Goal: Task Accomplishment & Management: Use online tool/utility

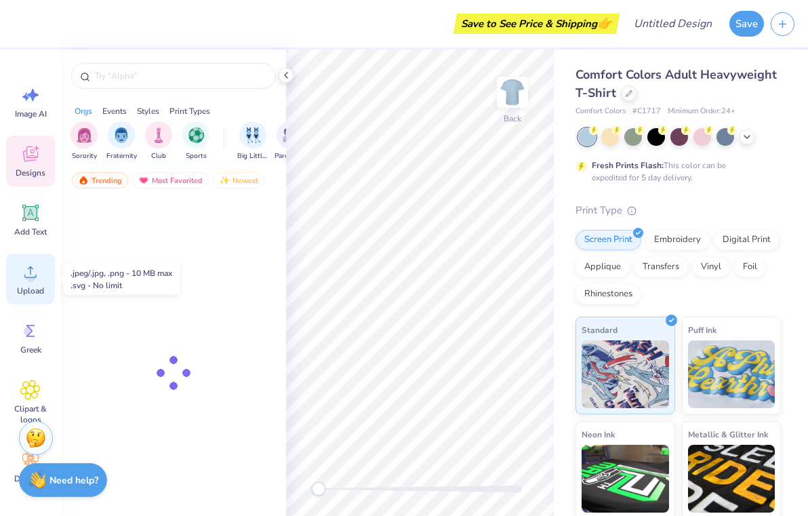
click at [35, 271] on icon at bounding box center [30, 272] width 20 height 20
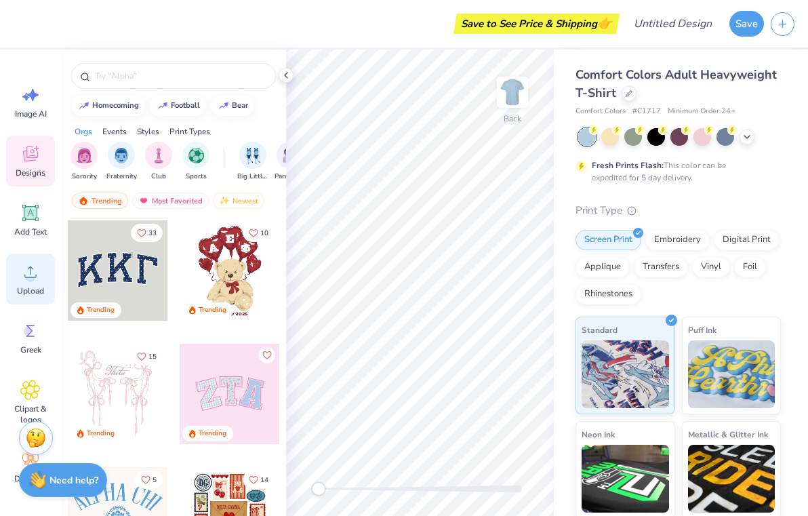
click at [24, 274] on icon at bounding box center [30, 272] width 20 height 20
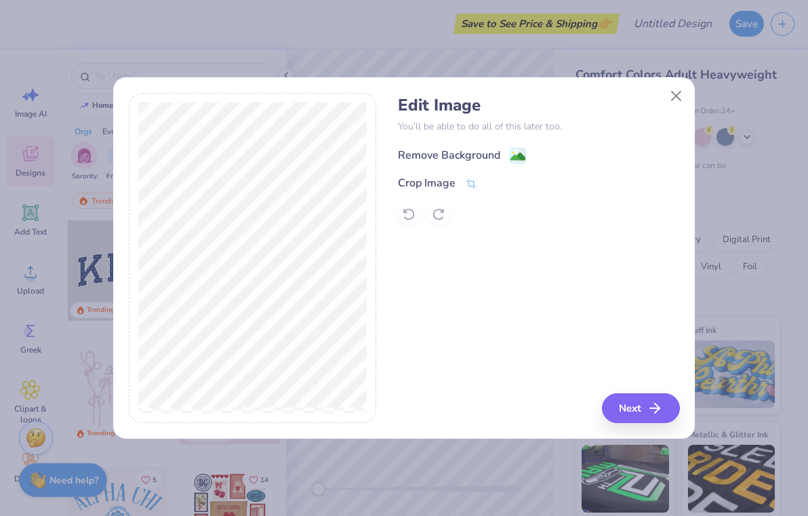
click at [507, 151] on div "Remove Background" at bounding box center [462, 155] width 128 height 17
click at [640, 416] on button "Next" at bounding box center [643, 408] width 78 height 30
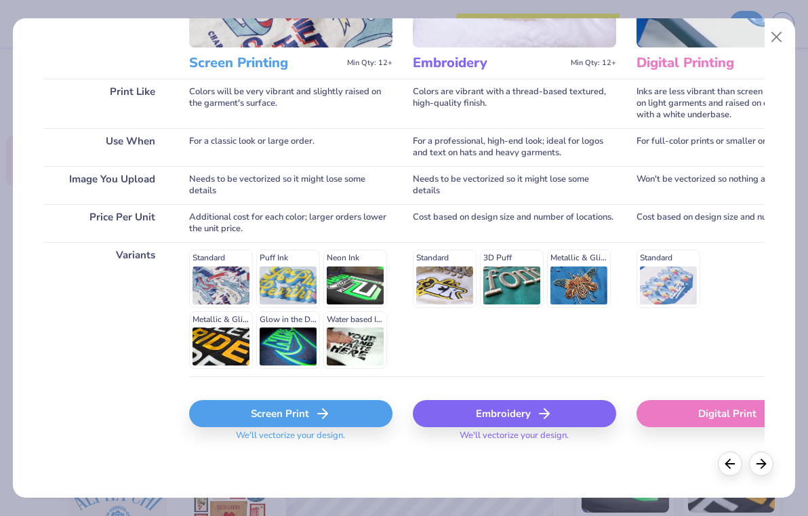
click at [263, 414] on div "Screen Print" at bounding box center [290, 413] width 203 height 27
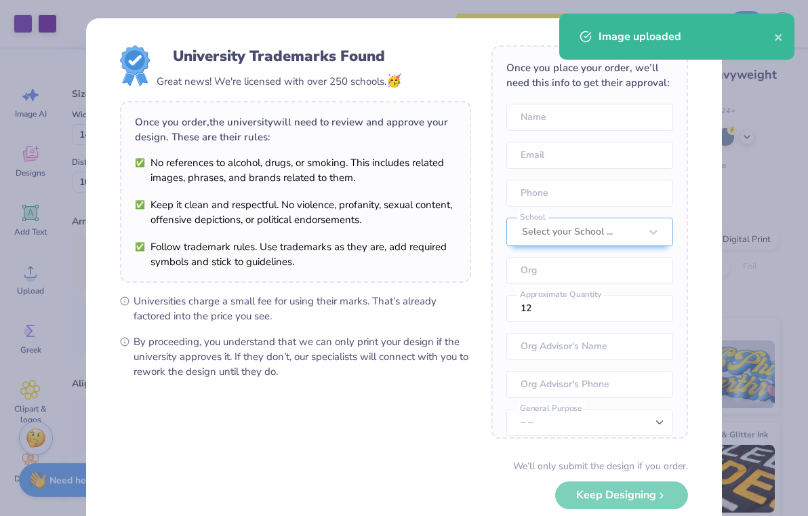
click at [411, 307] on body "Art colors Save to See Price & Shipping 👉 Design Title Save Image AI Designs Ad…" at bounding box center [404, 258] width 808 height 516
type input "6.99"
type input "2.15"
type input "12.53"
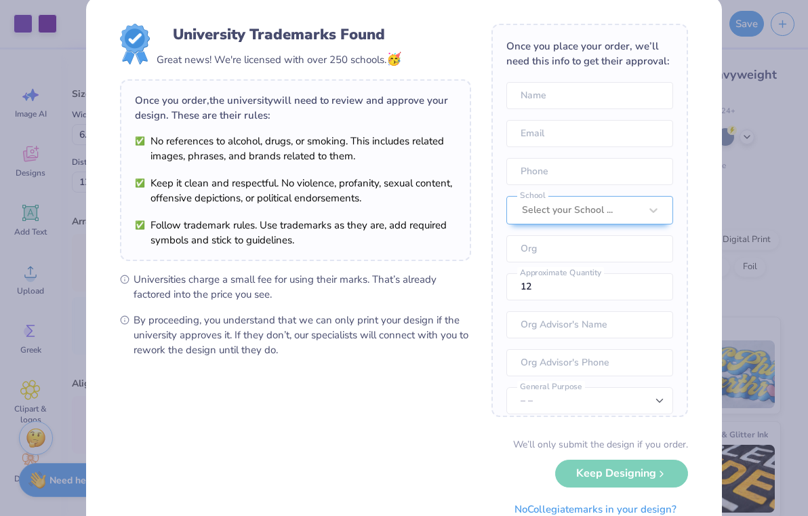
scroll to position [74, 0]
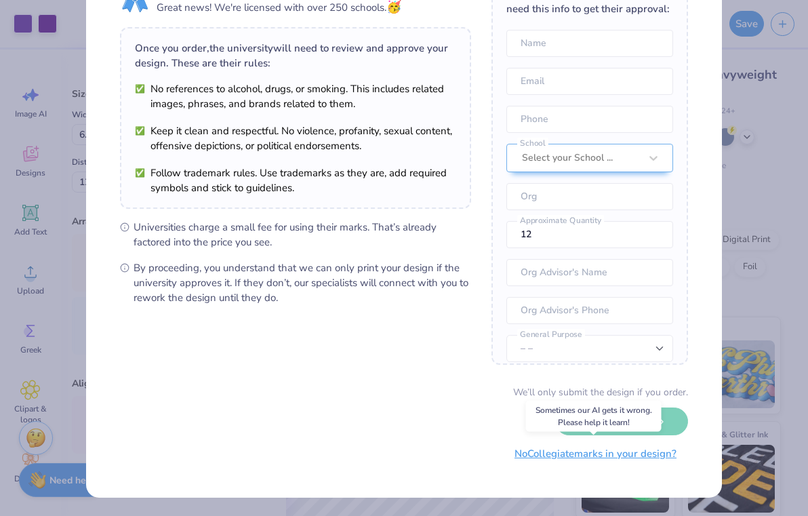
click at [538, 456] on button "No Collegiate marks in your design?" at bounding box center [595, 454] width 185 height 28
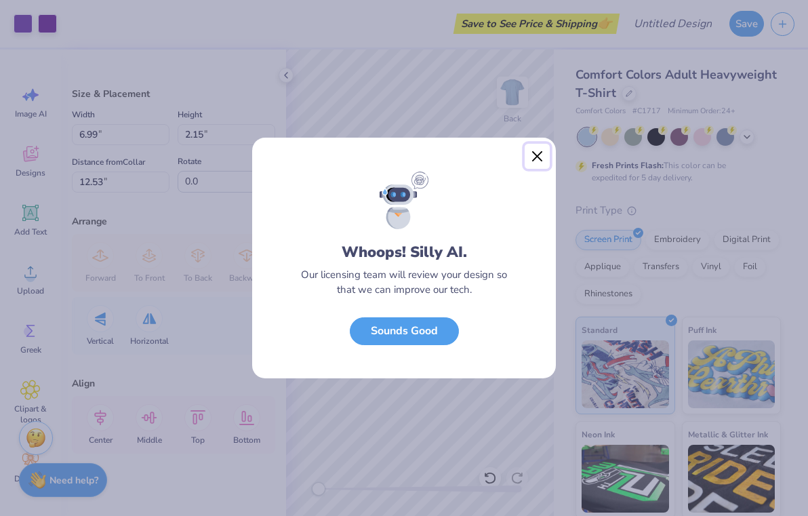
click at [539, 158] on button "Close" at bounding box center [538, 157] width 26 height 26
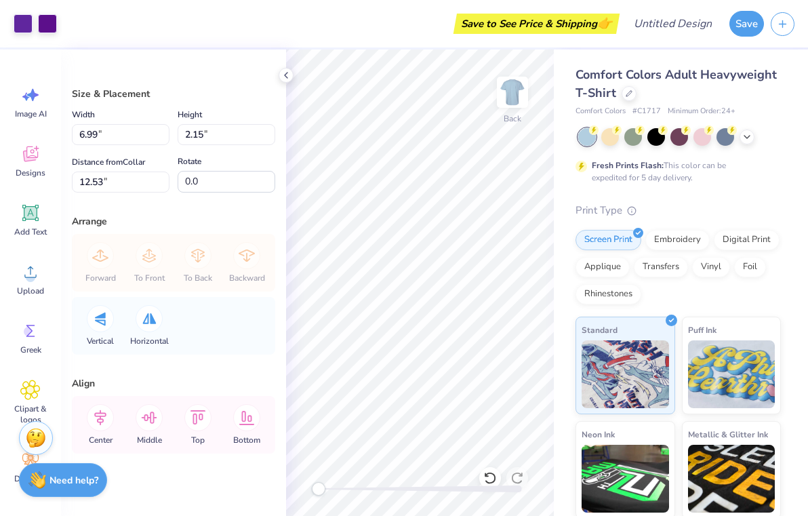
type input "4.12"
type input "1.27"
type input "13.41"
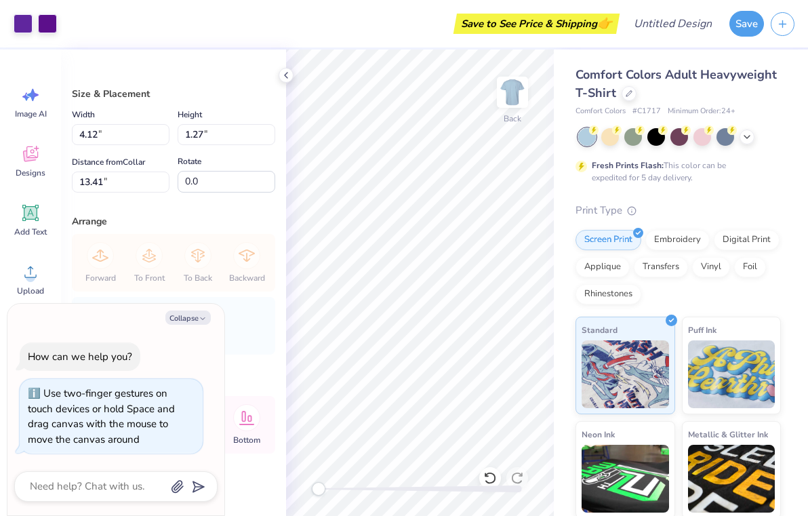
drag, startPoint x: 318, startPoint y: 491, endPoint x: 250, endPoint y: 488, distance: 68.6
click at [250, 488] on div "Art colors Save to See Price & Shipping 👉 Design Title Save Image AI Designs Ad…" at bounding box center [404, 258] width 808 height 516
click at [197, 317] on button "Collapse" at bounding box center [187, 318] width 45 height 14
type textarea "x"
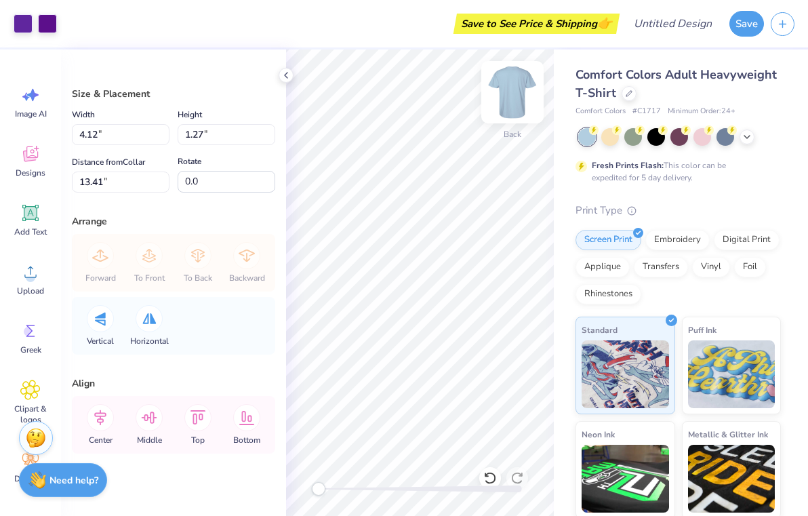
click at [519, 89] on img at bounding box center [513, 92] width 54 height 54
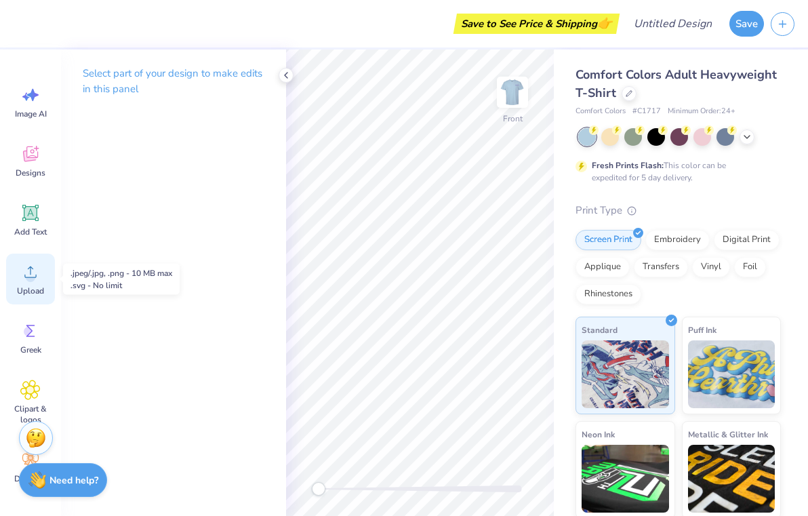
click at [35, 282] on div "Upload" at bounding box center [30, 279] width 49 height 51
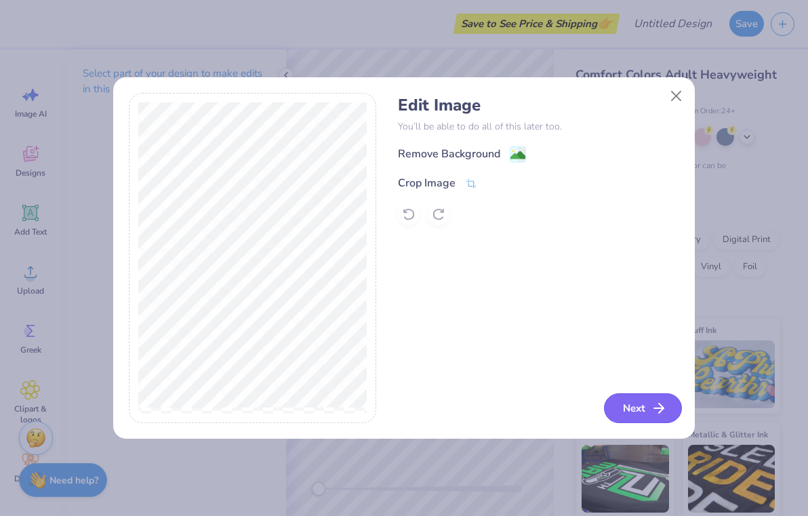
click at [626, 410] on button "Next" at bounding box center [643, 408] width 78 height 30
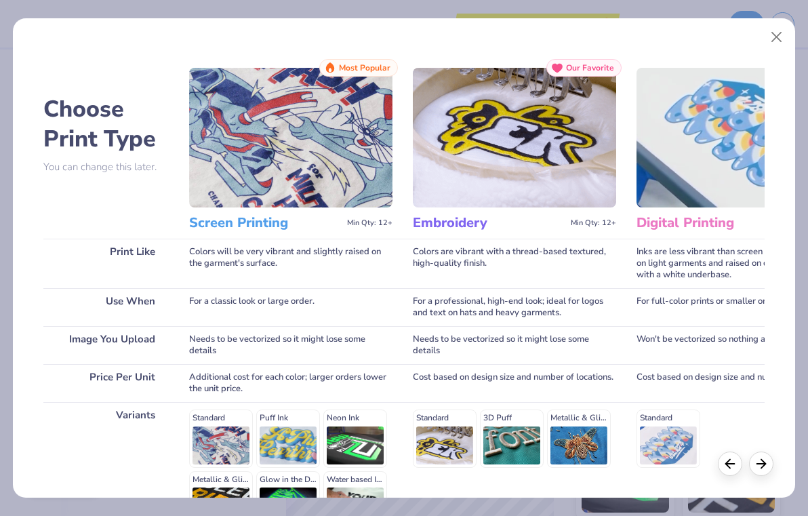
click at [222, 418] on div "Standard Puff Ink Neon Ink Metallic & Glitter Ink Glow in the Dark Ink Water ba…" at bounding box center [290, 469] width 203 height 119
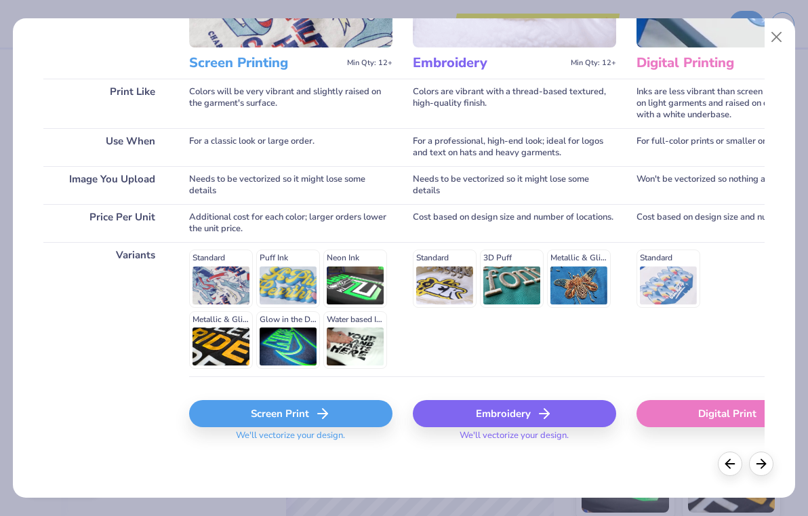
click at [281, 414] on div "Screen Print" at bounding box center [290, 413] width 203 height 27
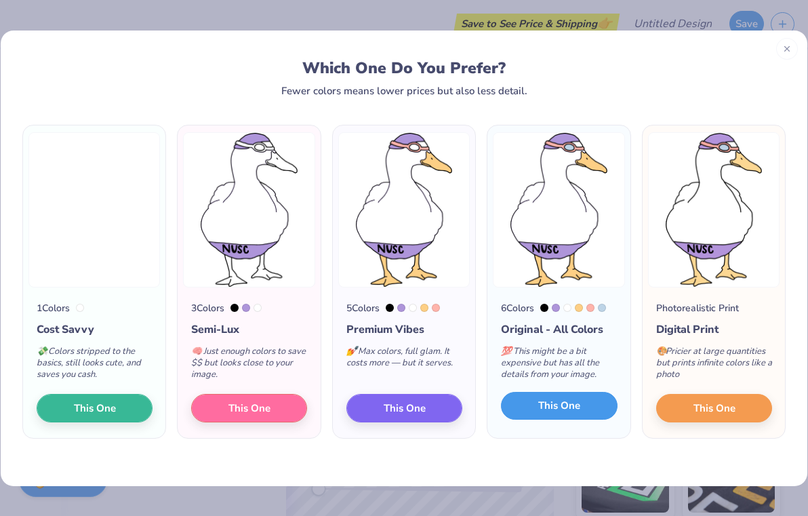
click at [564, 408] on span "This One" at bounding box center [560, 406] width 42 height 16
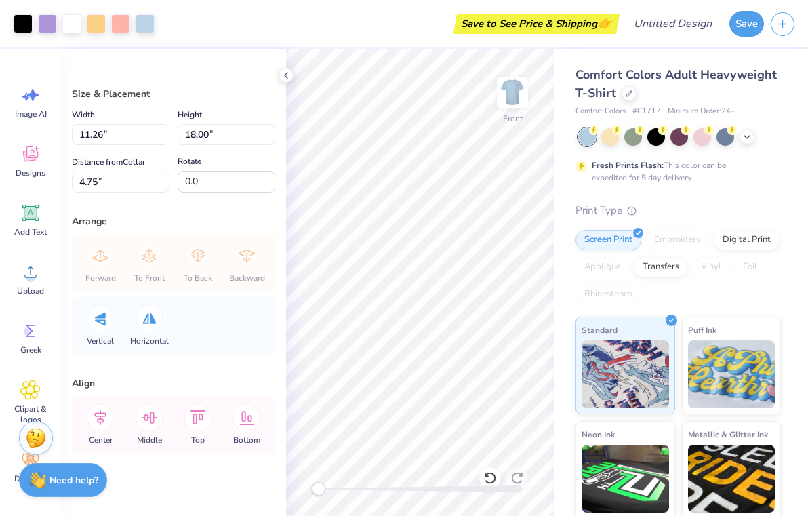
type input "6.26"
type input "10.00"
type input "7.00"
type input "11.19"
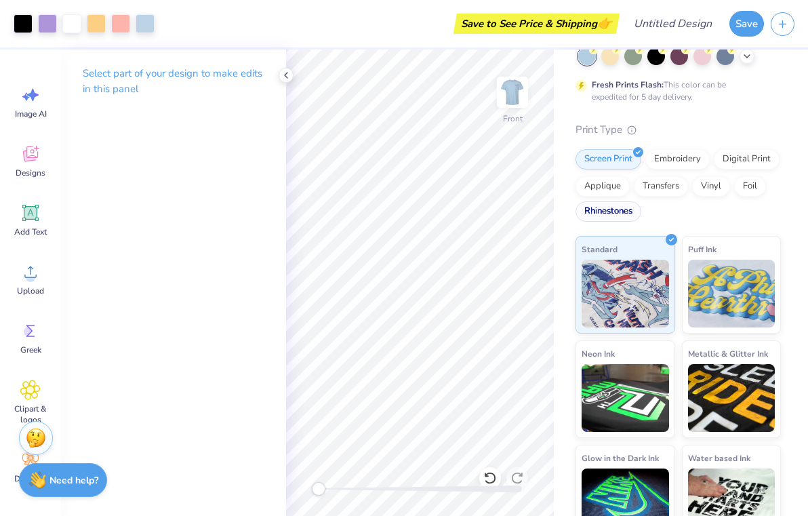
scroll to position [107, 0]
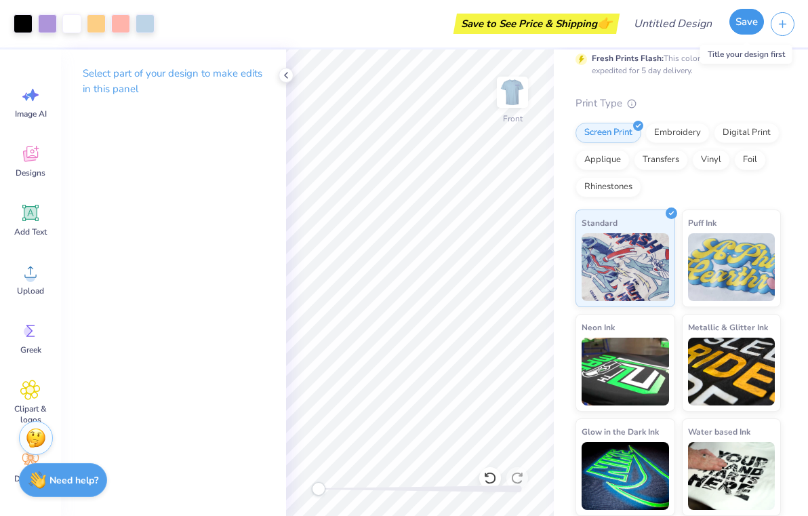
click at [753, 18] on button "Save" at bounding box center [747, 22] width 35 height 26
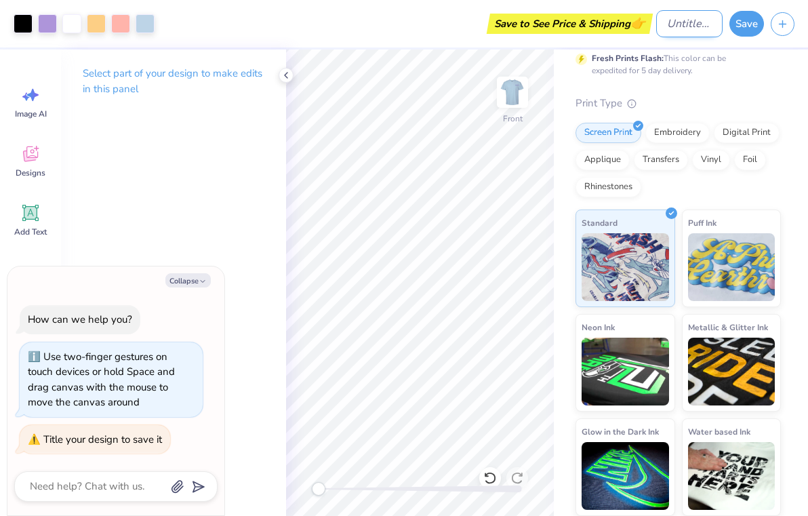
type textarea "x"
click at [666, 20] on input "Design Title" at bounding box center [690, 23] width 66 height 27
type input "T"
type textarea "x"
type input "Te"
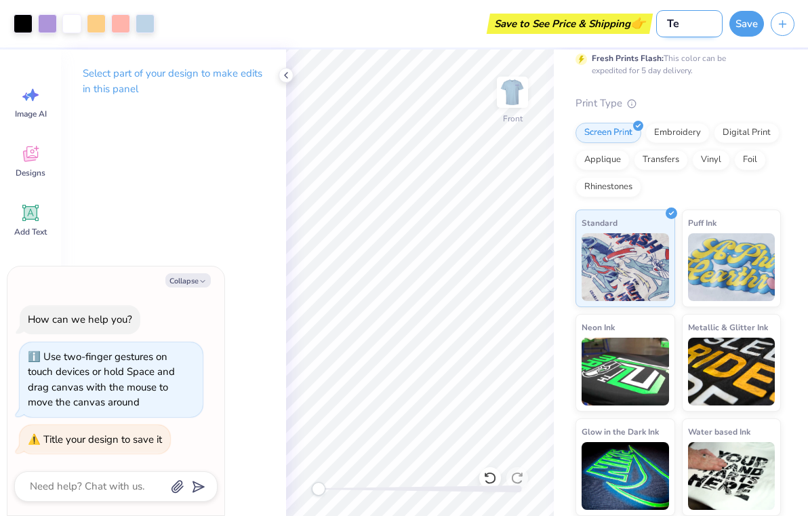
type textarea "x"
type input "Tes"
type textarea "x"
type input "Test"
type textarea "x"
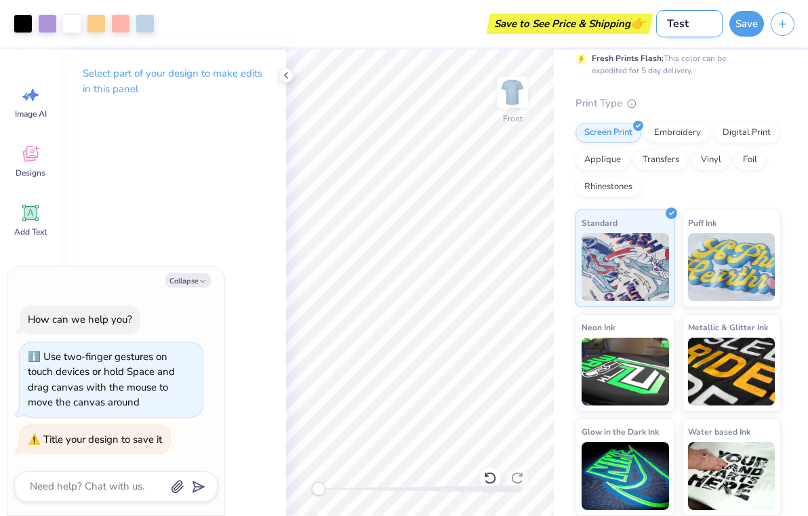
click at [684, 27] on input "Test" at bounding box center [690, 23] width 66 height 27
type input "S"
type textarea "x"
type input "Sw"
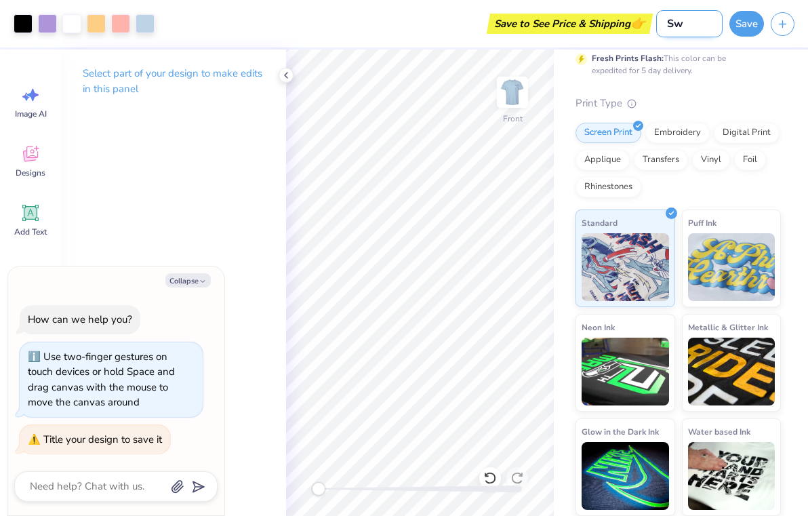
type textarea "x"
type input "Swi"
type textarea "x"
type input "Swim"
type textarea "x"
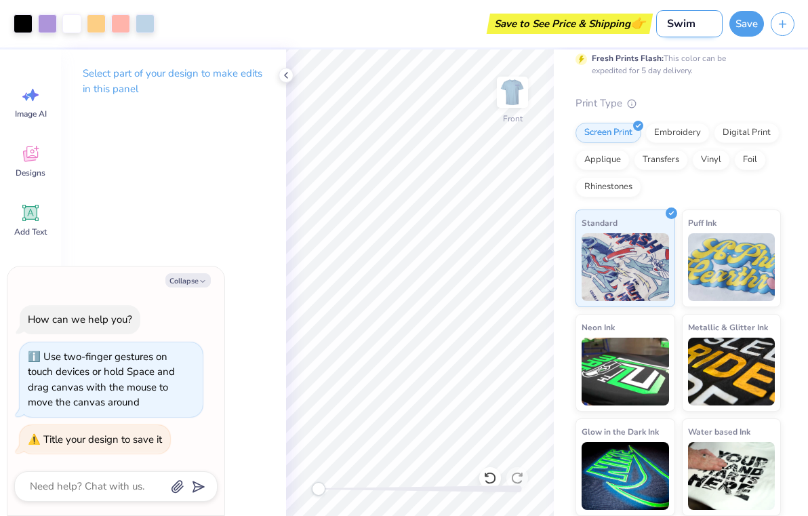
type input "Swim"
type textarea "x"
type input "Swim S"
type textarea "x"
type input "Swim Sh"
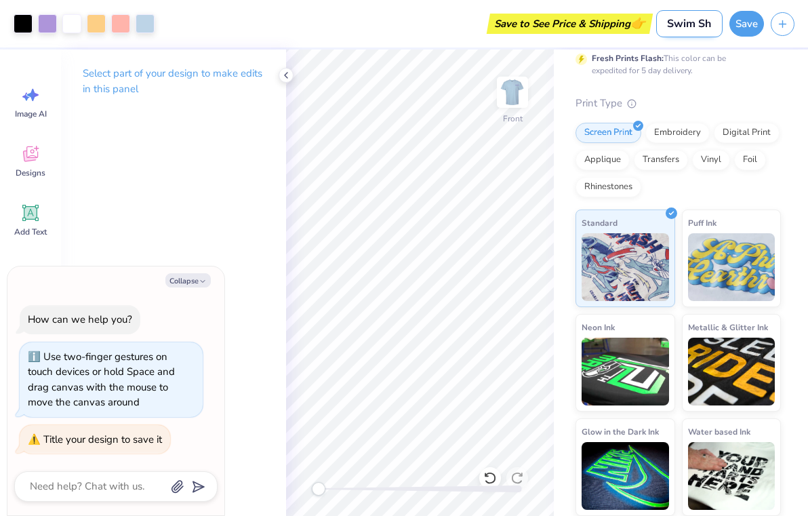
type textarea "x"
type input "Swim Shi"
type textarea "x"
type input "Swim Shir"
type textarea "x"
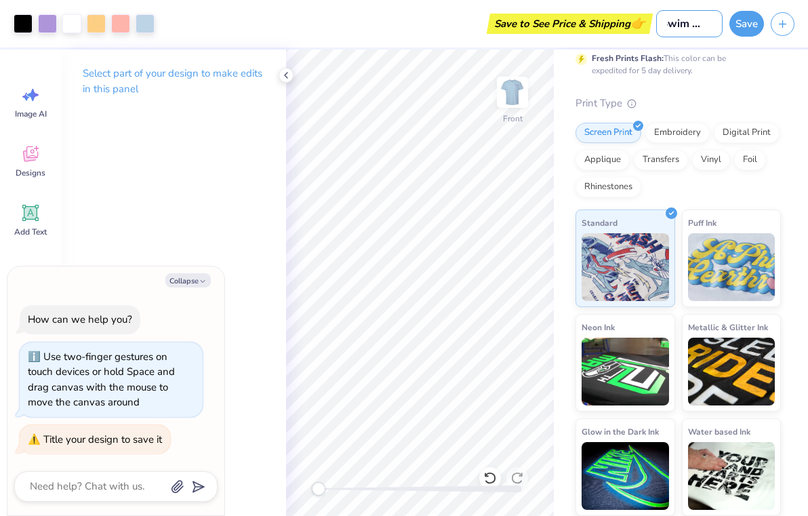
type input "Swim Shirt"
type textarea "x"
type input "Swim Shirt"
click at [745, 23] on button "Save" at bounding box center [747, 22] width 35 height 26
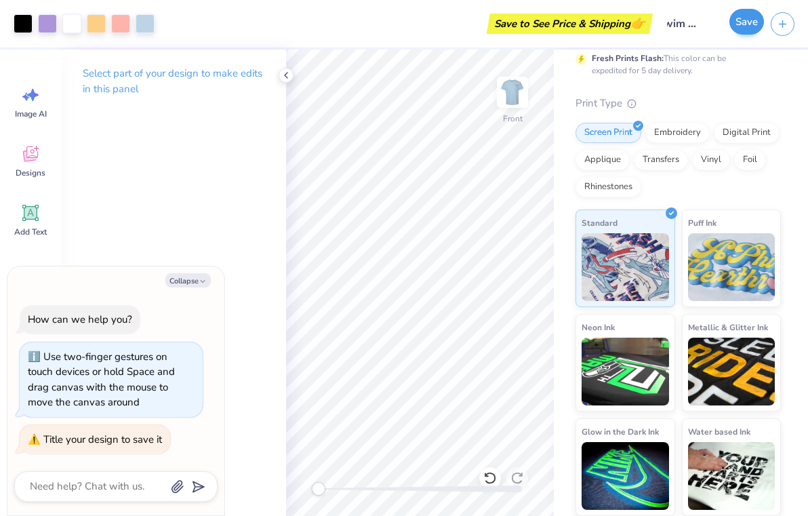
scroll to position [0, 0]
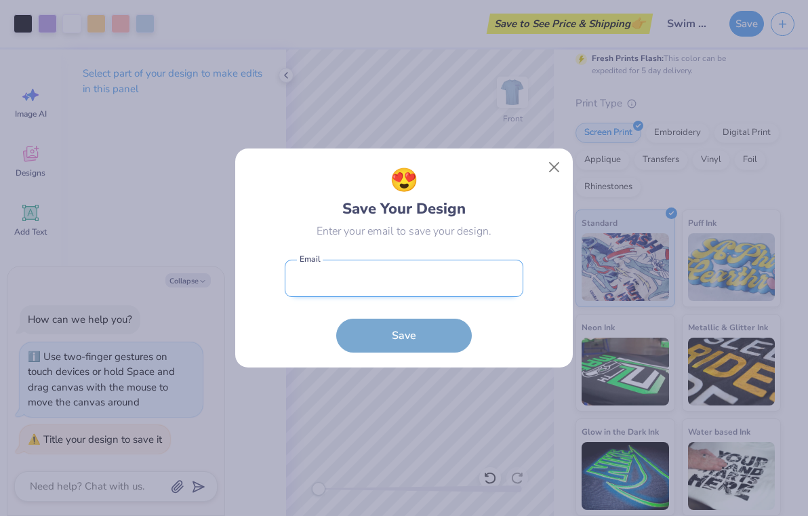
click at [417, 270] on input "email" at bounding box center [404, 278] width 239 height 37
type input "[EMAIL_ADDRESS][DOMAIN_NAME]"
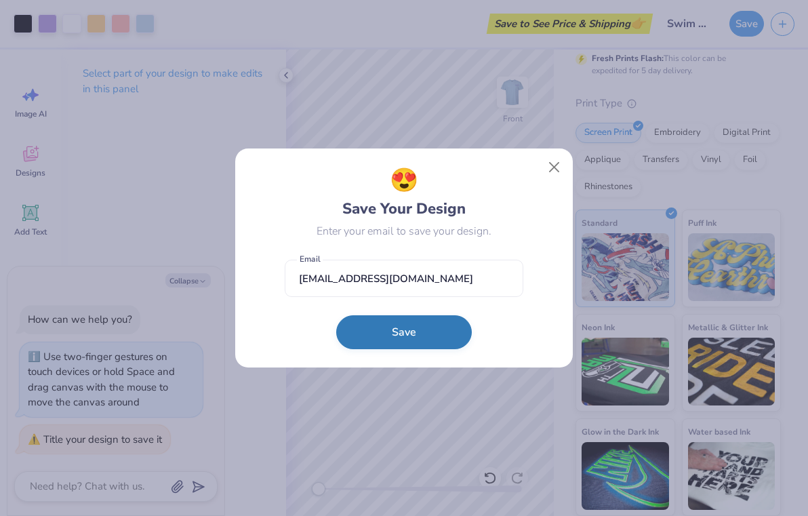
click at [393, 334] on button "Save" at bounding box center [404, 332] width 136 height 34
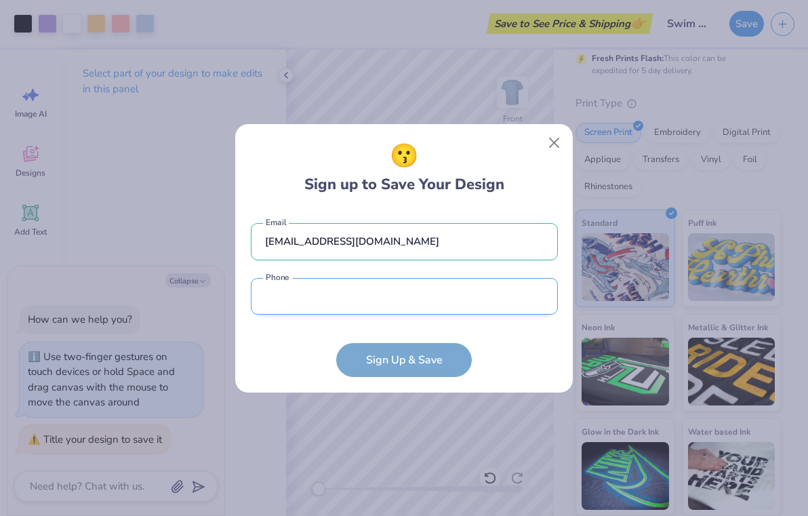
click at [378, 299] on input "tel" at bounding box center [404, 296] width 307 height 37
type input "[PHONE_NUMBER]"
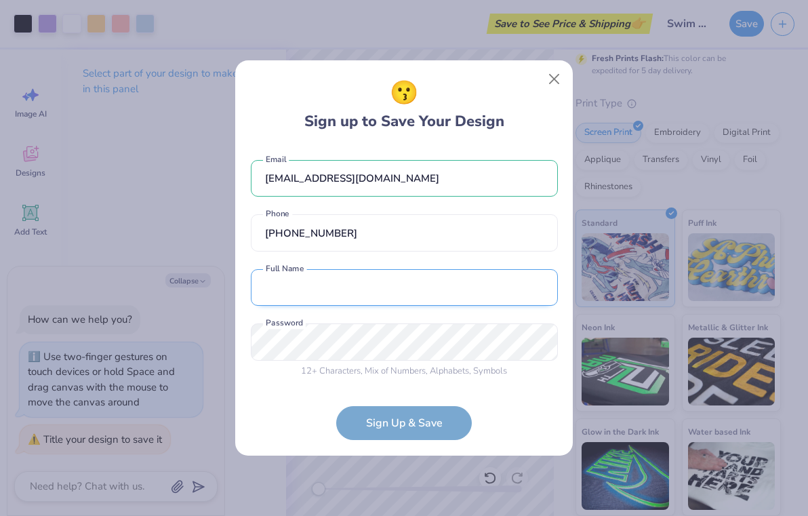
click at [408, 290] on input "text" at bounding box center [404, 287] width 307 height 37
type input "[PERSON_NAME]"
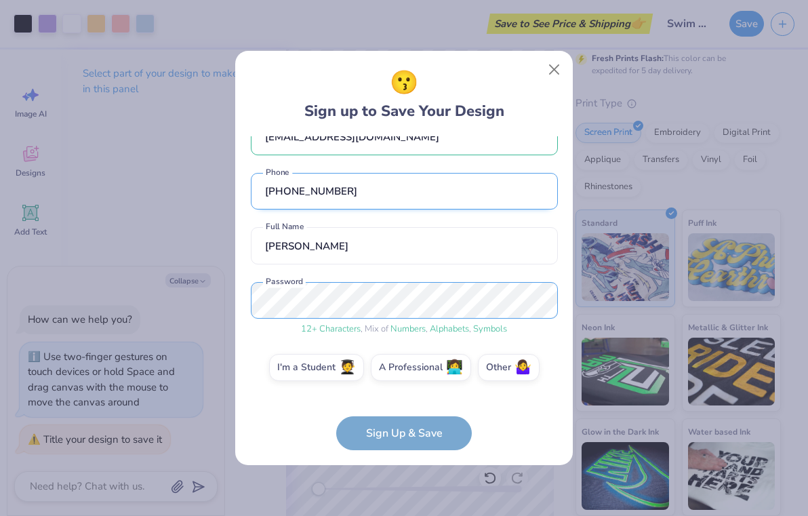
scroll to position [6, 0]
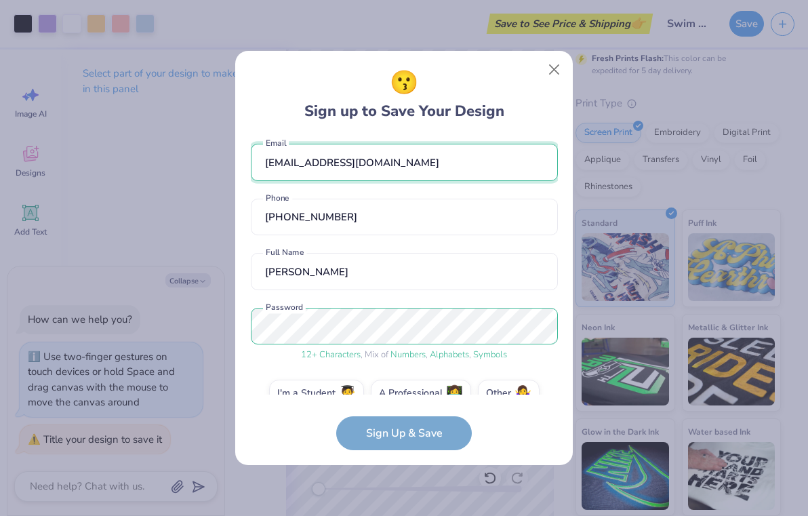
click at [330, 163] on input "[EMAIL_ADDRESS][DOMAIN_NAME]" at bounding box center [404, 162] width 307 height 37
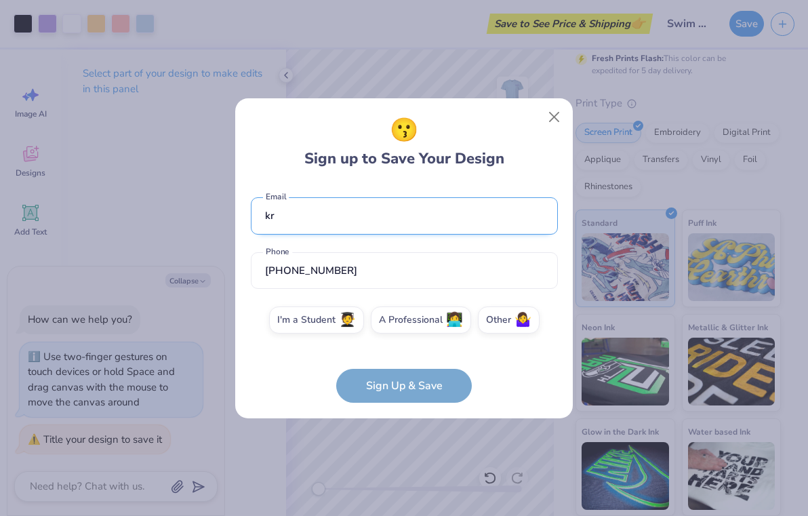
scroll to position [0, 0]
type input "[EMAIL_ADDRESS][DOMAIN_NAME]"
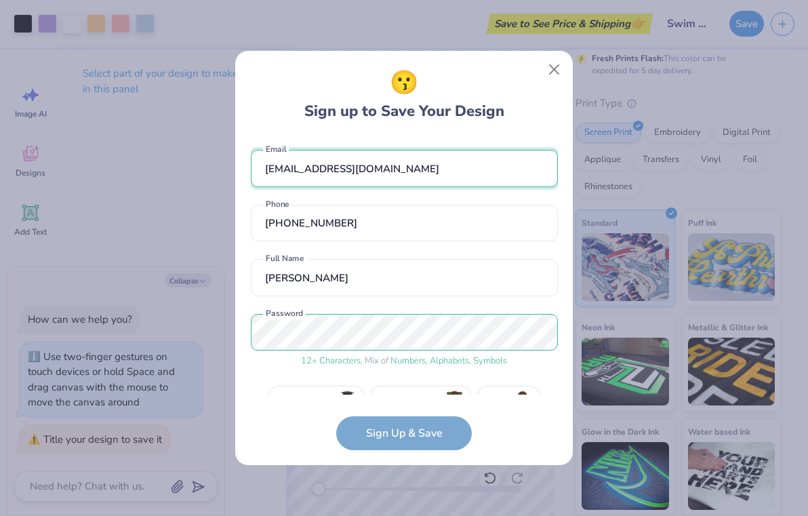
scroll to position [32, 0]
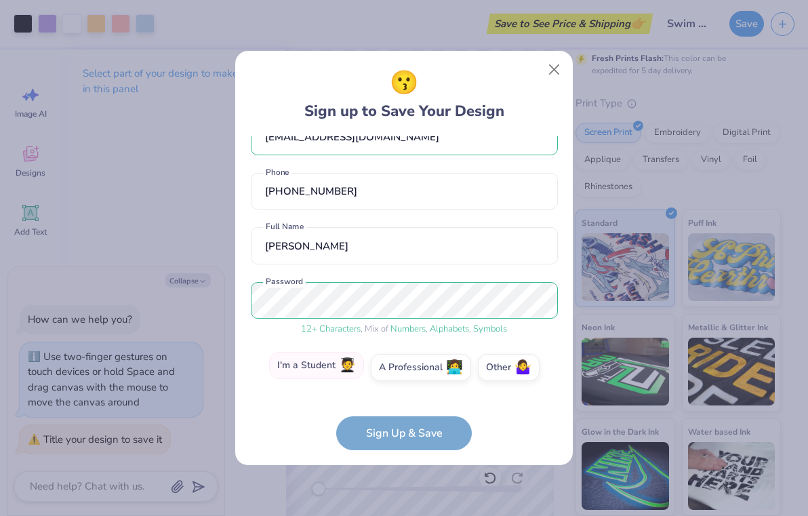
click at [336, 361] on label "I'm a Student 🧑‍🎓" at bounding box center [316, 365] width 95 height 27
click at [400, 398] on input "I'm a Student 🧑‍🎓" at bounding box center [404, 402] width 9 height 9
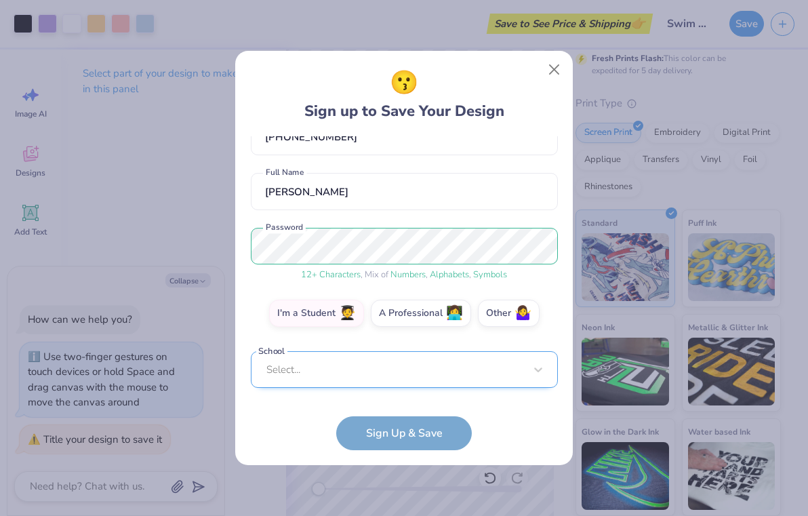
click at [340, 373] on div "Select..." at bounding box center [404, 369] width 307 height 37
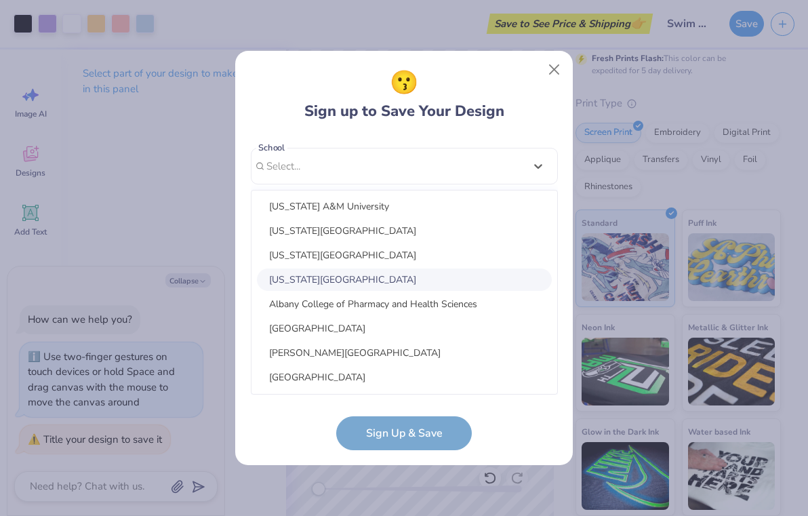
scroll to position [290, 0]
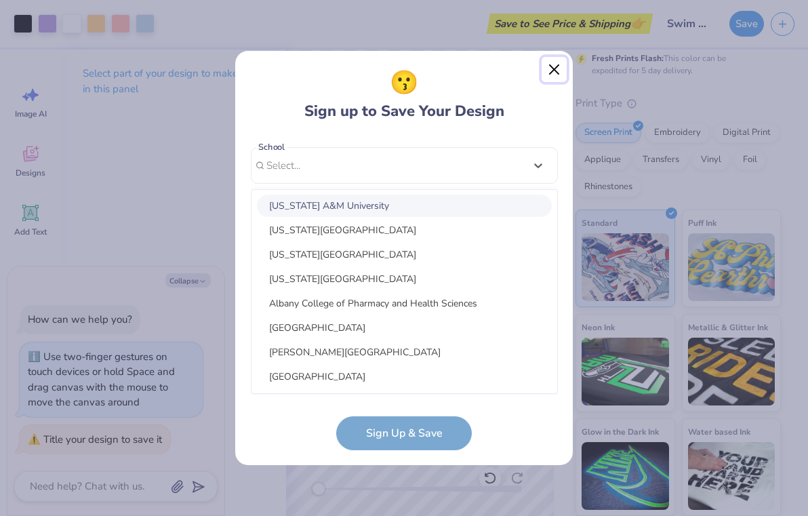
click at [555, 74] on button "Close" at bounding box center [555, 70] width 26 height 26
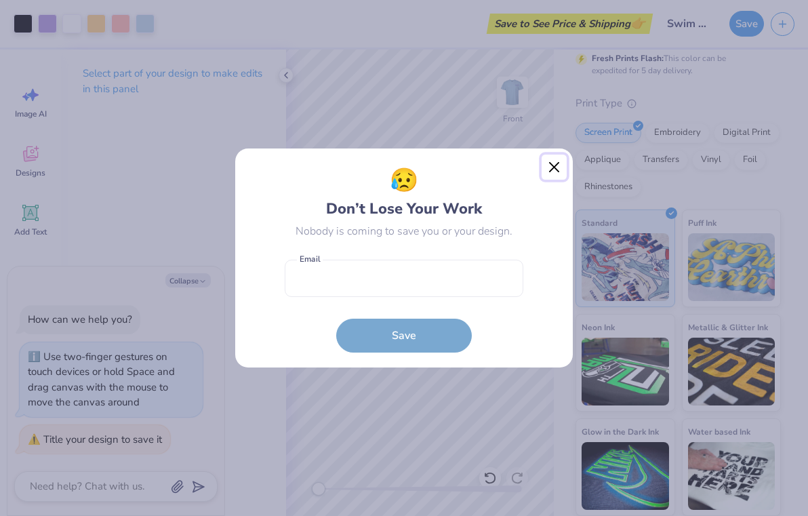
click at [551, 165] on button "Close" at bounding box center [555, 168] width 26 height 26
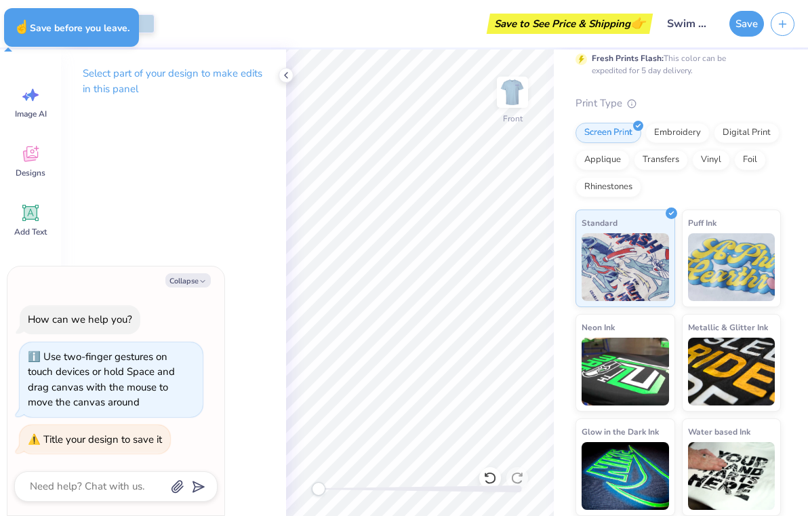
type textarea "x"
